Goal: Register for event/course

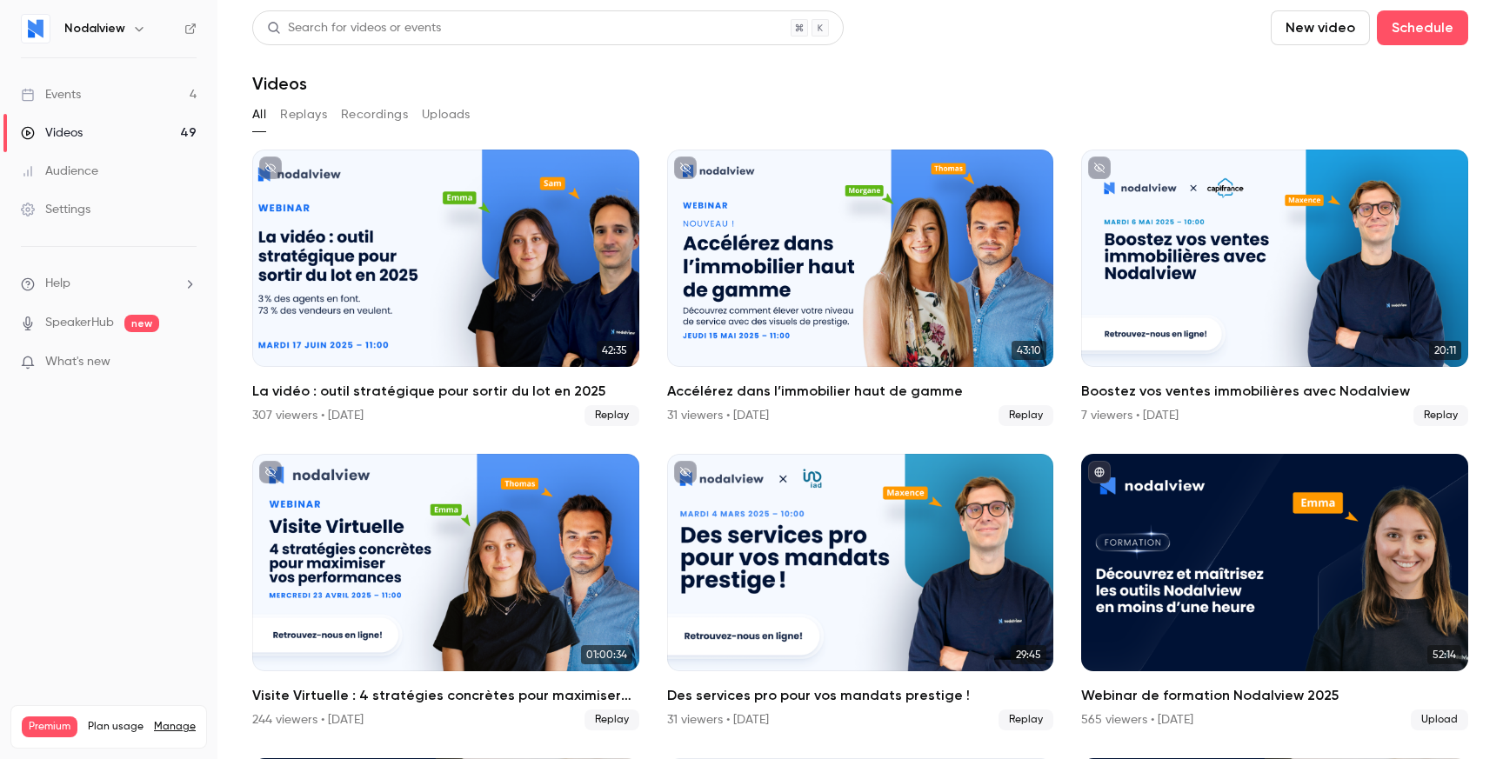
click at [108, 85] on link "Events 4" at bounding box center [108, 95] width 217 height 38
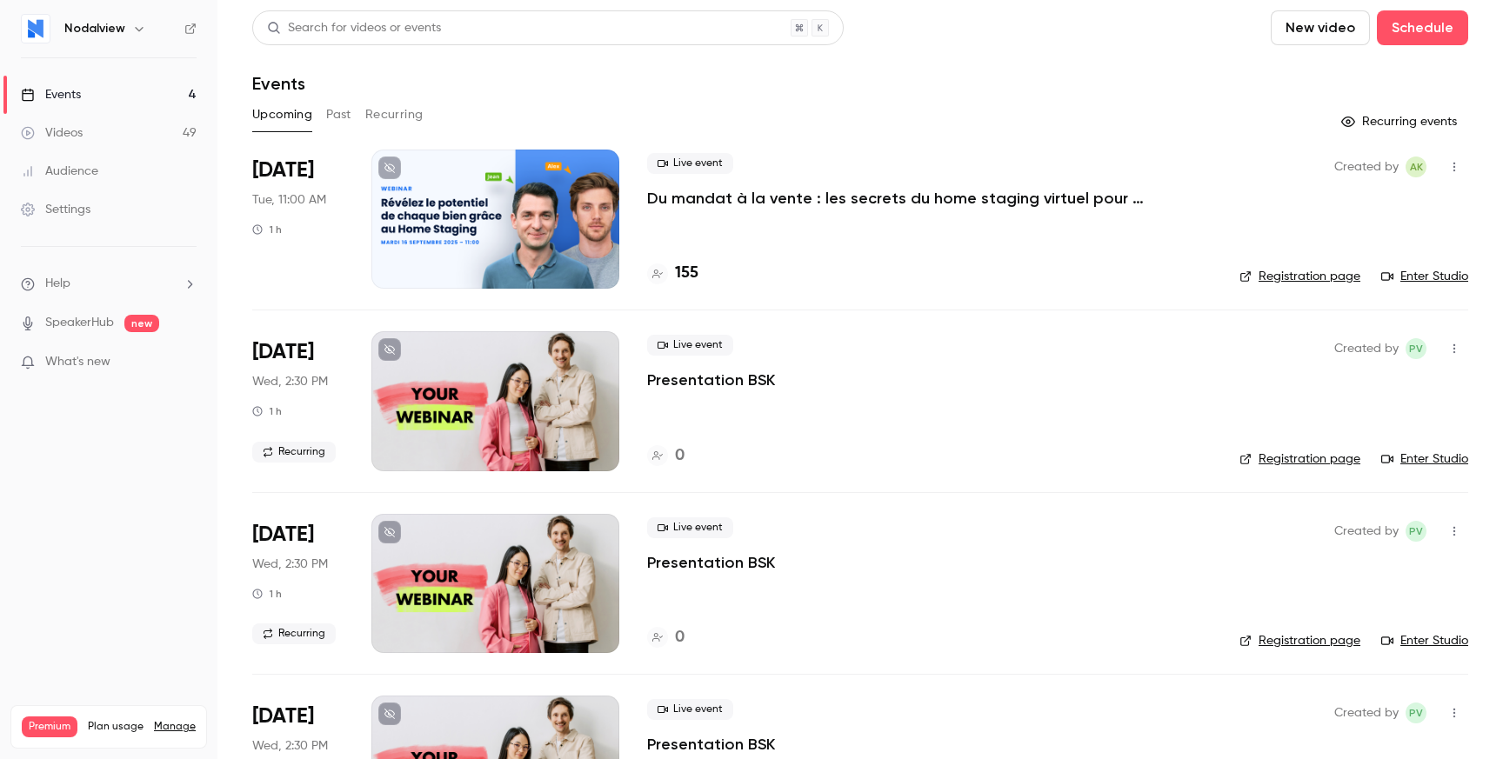
click at [745, 195] on p "Du mandat à la vente : les secrets du home staging virtuel pour déclencher le c…" at bounding box center [908, 198] width 522 height 21
